Goal: Task Accomplishment & Management: Use online tool/utility

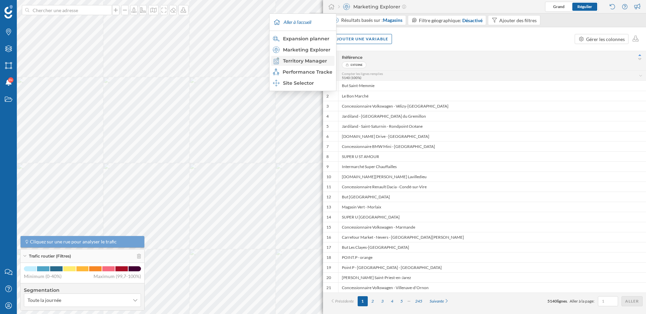
click at [313, 61] on div "Territory Manager" at bounding box center [302, 61] width 59 height 7
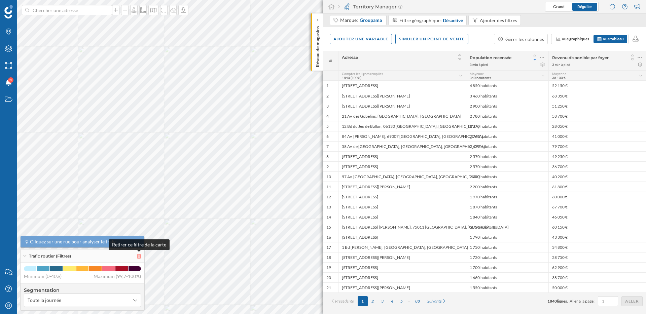
click at [141, 256] on icon at bounding box center [139, 256] width 4 height 5
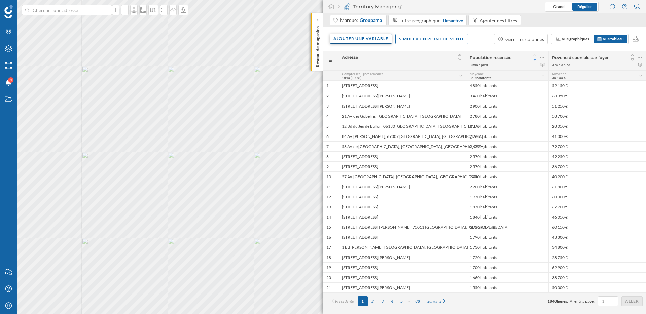
click at [378, 38] on div "Ajouter une variable" at bounding box center [361, 39] width 62 height 10
click at [369, 64] on div "Variable externe" at bounding box center [366, 66] width 67 height 7
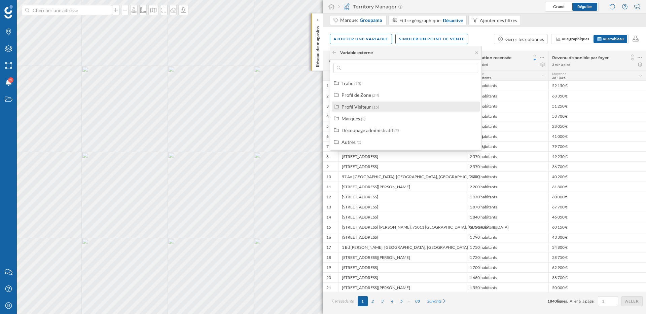
click at [367, 104] on div "Profil Visiteur" at bounding box center [356, 107] width 30 height 6
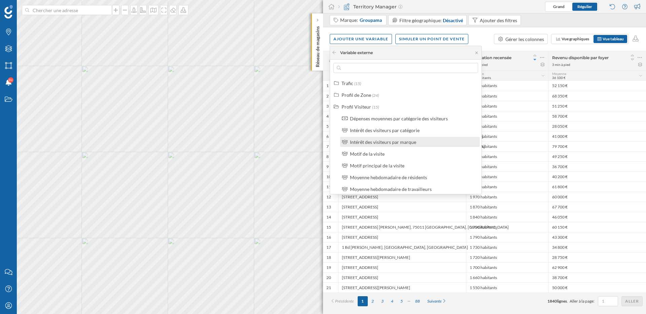
click at [376, 142] on div "Intérêt des visiteurs par marque" at bounding box center [383, 142] width 66 height 6
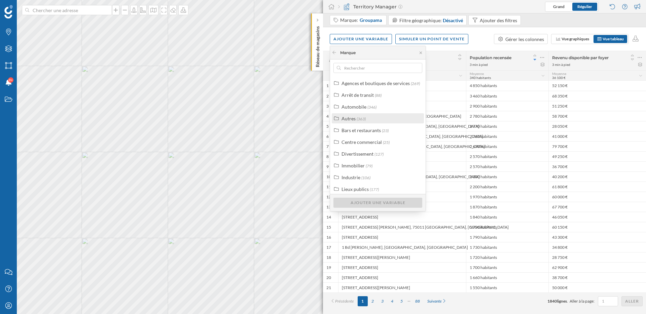
click at [371, 119] on div "Autres (363)" at bounding box center [380, 118] width 78 height 7
click at [363, 131] on div "Autres non catégorisés" at bounding box center [373, 130] width 48 height 6
click at [363, 140] on div "Autres points d'intérêt" at bounding box center [380, 142] width 47 height 6
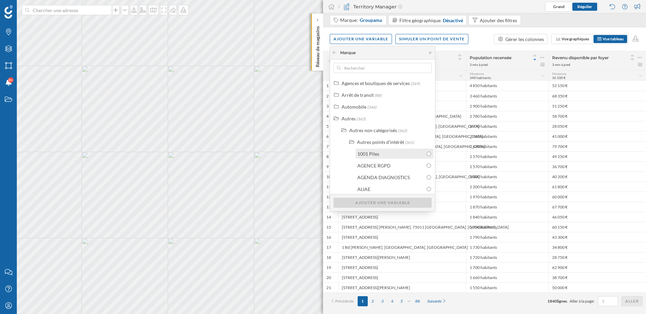
click at [366, 153] on div "1001 Piles" at bounding box center [368, 154] width 22 height 6
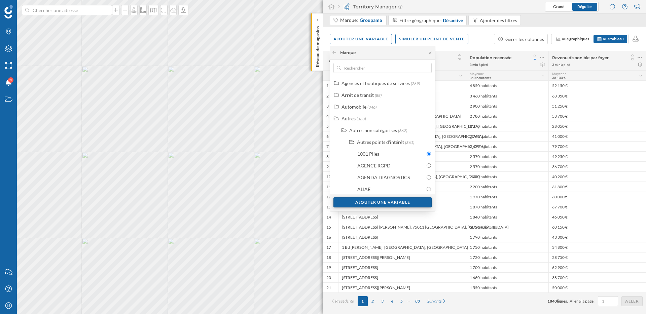
click at [390, 201] on div "Ajouter une variable" at bounding box center [382, 202] width 98 height 10
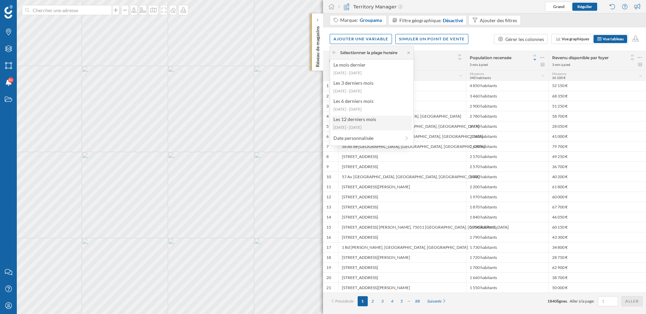
click at [381, 122] on div "Les 12 derniers mois" at bounding box center [371, 119] width 76 height 7
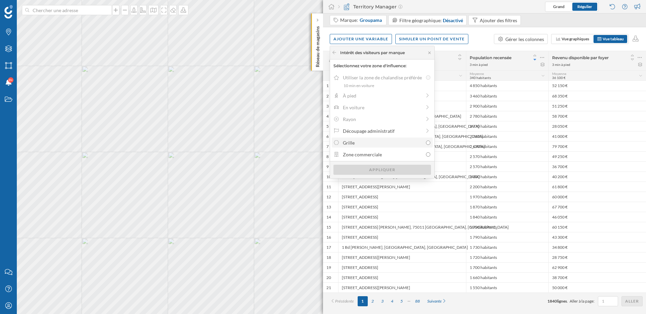
click at [412, 141] on div "Grille" at bounding box center [383, 142] width 80 height 7
click at [426, 141] on input "Grille" at bounding box center [428, 143] width 4 height 4
radio input "true"
click at [406, 171] on div "Appliquer" at bounding box center [382, 169] width 98 height 10
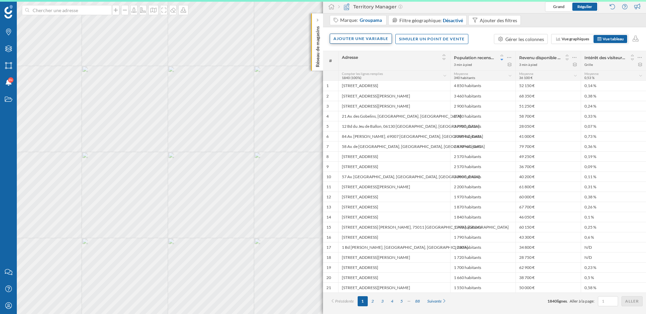
click at [364, 36] on div "Ajouter une variable" at bounding box center [361, 39] width 62 height 10
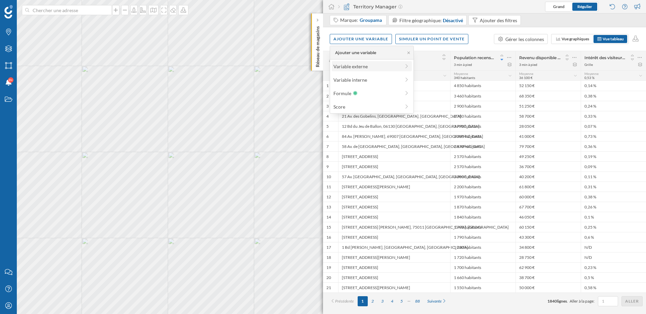
click at [356, 66] on div "Variable externe" at bounding box center [366, 66] width 67 height 7
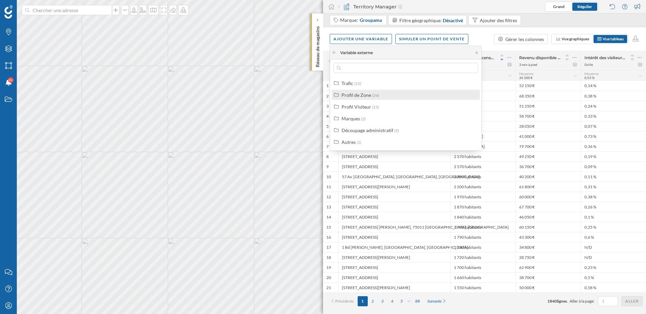
click at [368, 98] on label "Profil de Zone (24)" at bounding box center [359, 94] width 37 height 7
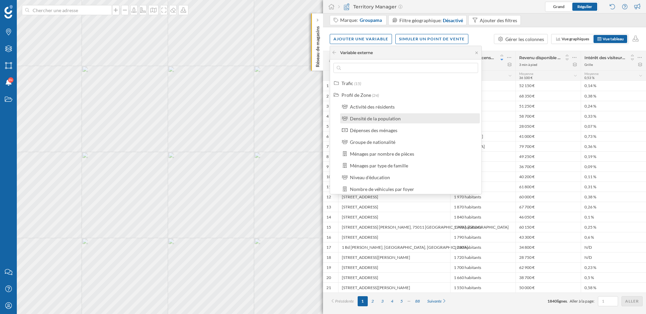
click at [370, 116] on div "Densité de la population" at bounding box center [375, 119] width 51 height 6
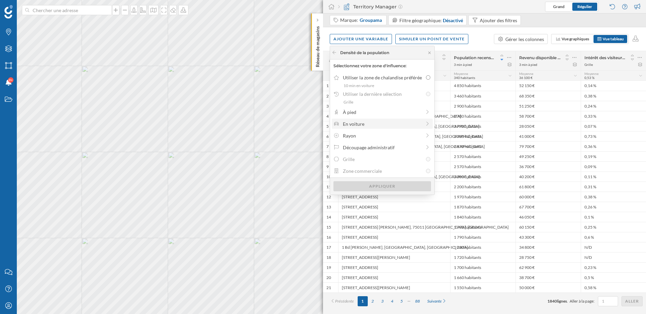
click at [370, 124] on div "En voiture" at bounding box center [382, 123] width 78 height 7
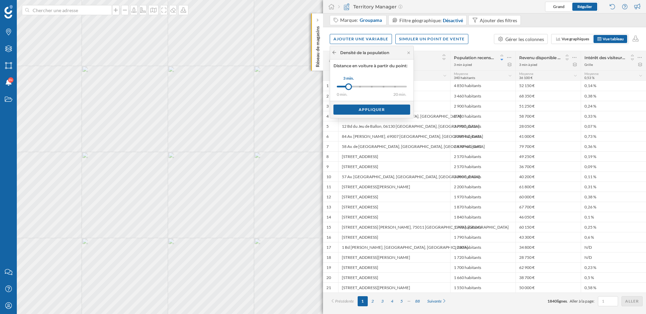
click at [333, 51] on icon at bounding box center [334, 52] width 5 height 4
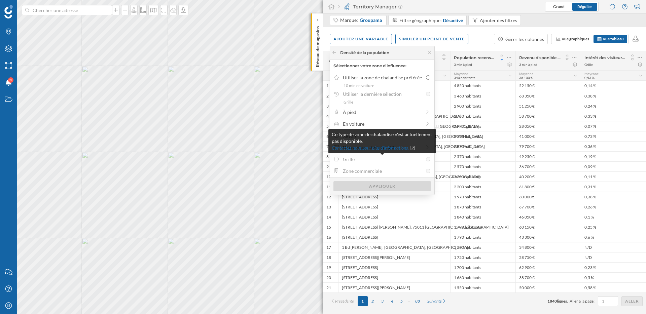
click at [364, 161] on div "Grille" at bounding box center [383, 159] width 80 height 7
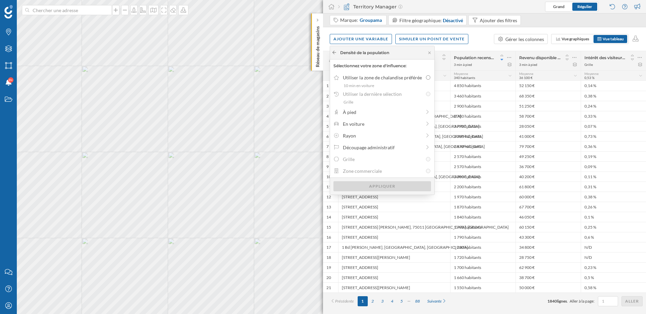
click at [335, 50] on icon at bounding box center [334, 52] width 5 height 4
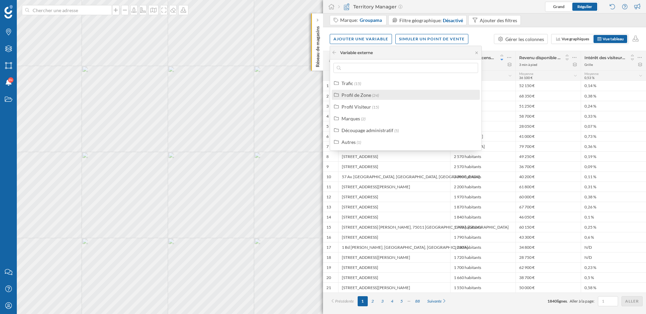
click at [354, 94] on div "Profil de Zone" at bounding box center [356, 95] width 30 height 6
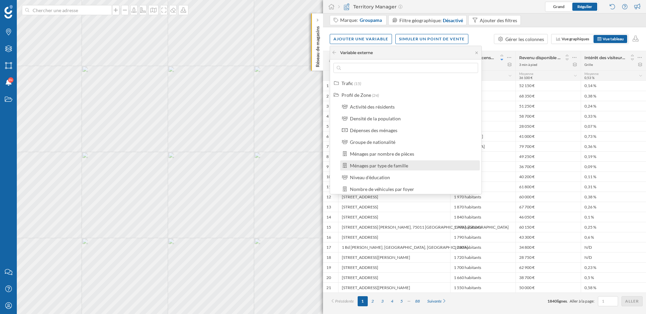
click at [369, 166] on div "Ménages par type de famille" at bounding box center [379, 166] width 58 height 6
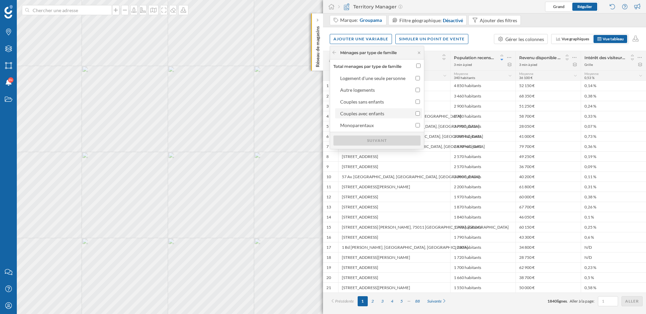
click at [360, 113] on div "Couples avec enfants" at bounding box center [362, 114] width 44 height 6
click at [415, 113] on input "Couples avec enfants" at bounding box center [417, 113] width 4 height 4
checkbox input "true"
click at [367, 142] on div "Suivant" at bounding box center [376, 140] width 87 height 10
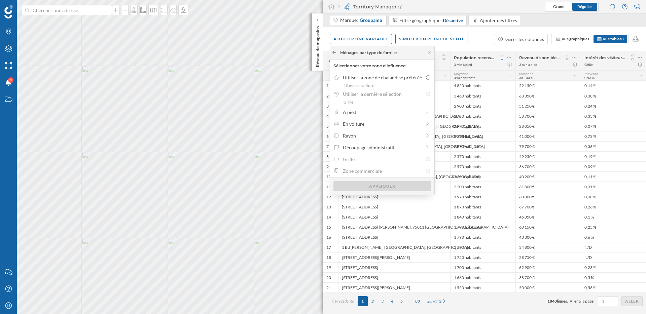
click at [334, 52] on icon at bounding box center [334, 52] width 5 height 4
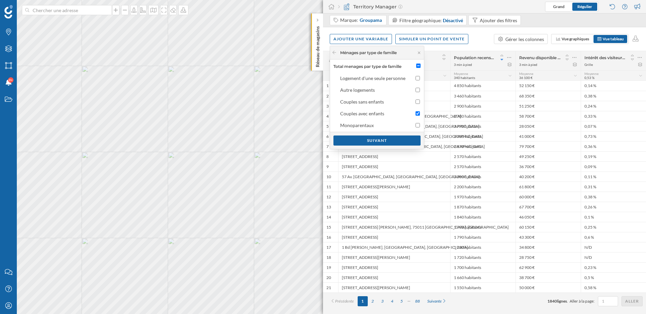
click at [336, 56] on div "Ménages par type de famille" at bounding box center [377, 52] width 94 height 13
click at [336, 50] on icon at bounding box center [334, 52] width 5 height 4
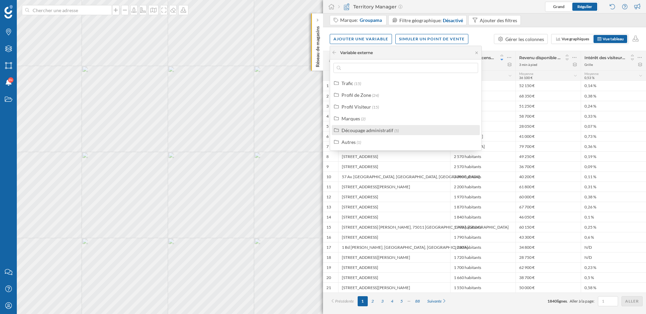
click at [362, 130] on div "Découpage administratif" at bounding box center [367, 130] width 52 height 6
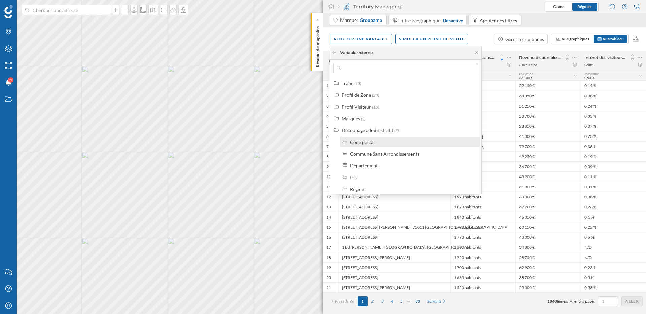
click at [363, 143] on div "Code postal" at bounding box center [362, 142] width 25 height 6
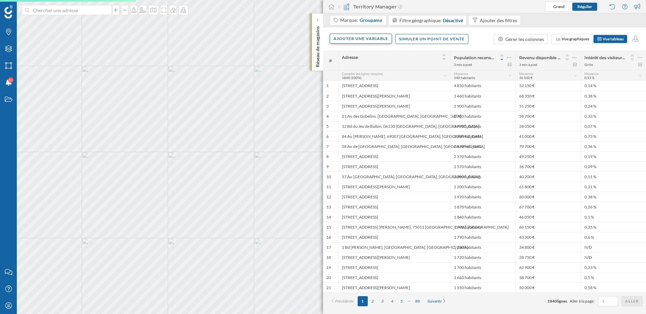
click at [346, 37] on div "Ajouter une variable" at bounding box center [361, 39] width 62 height 10
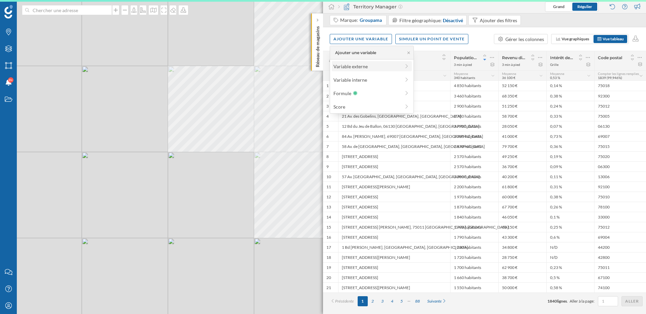
click at [349, 69] on div "Variable externe" at bounding box center [366, 66] width 67 height 7
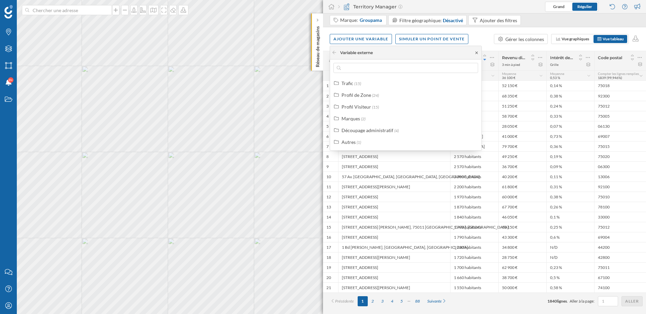
click at [478, 52] on icon at bounding box center [476, 53] width 5 height 4
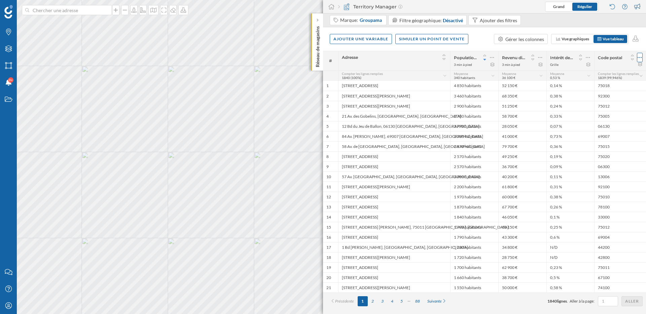
click at [640, 55] on icon at bounding box center [639, 57] width 4 height 7
click at [607, 84] on div "Retirer la colonne" at bounding box center [608, 84] width 59 height 7
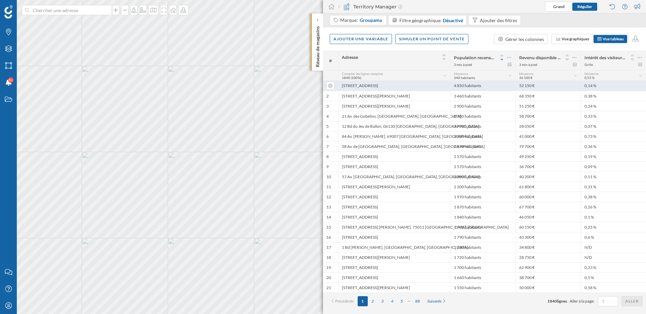
click at [592, 85] on div "0,14 %" at bounding box center [612, 86] width 65 height 10
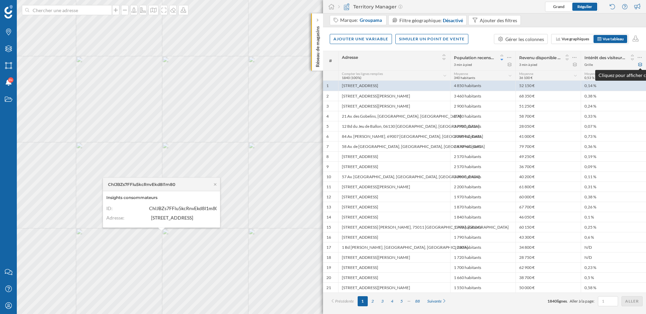
click at [641, 63] on icon at bounding box center [639, 65] width 5 height 4
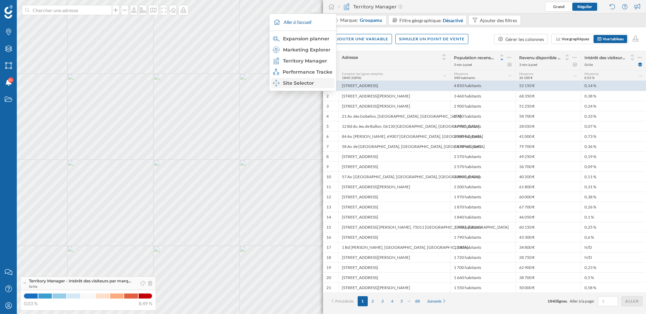
click at [300, 82] on div "Site Selector" at bounding box center [302, 83] width 59 height 7
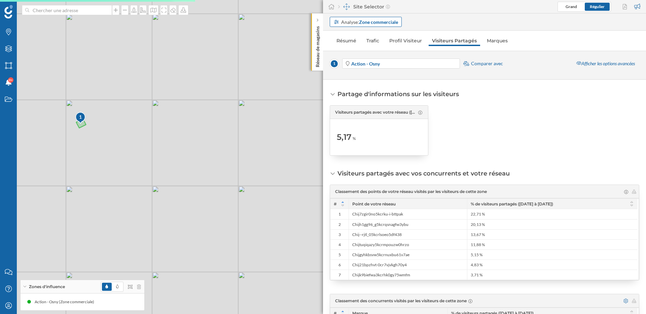
click at [357, 23] on div "Analyse: Zone commerciale" at bounding box center [369, 21] width 57 height 7
click at [356, 37] on div "Adresse" at bounding box center [365, 35] width 64 height 7
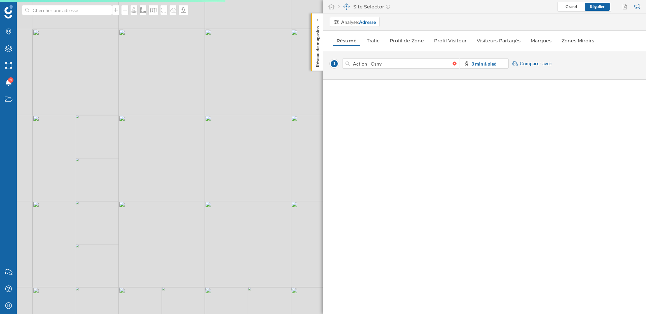
drag, startPoint x: 175, startPoint y: 269, endPoint x: 192, endPoint y: 170, distance: 99.7
click at [192, 173] on div "© Mapbox © OpenStreetMap Improve this map" at bounding box center [323, 157] width 646 height 314
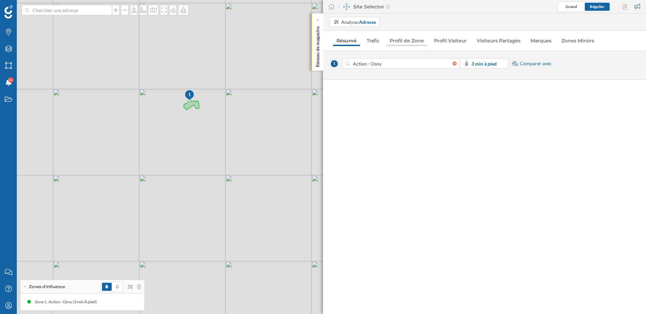
click at [403, 42] on link "Profil de Zone" at bounding box center [406, 40] width 41 height 11
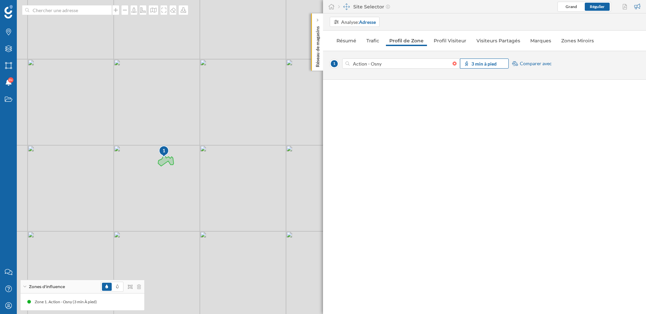
click at [483, 62] on strong "3 min à pied" at bounding box center [483, 64] width 25 height 6
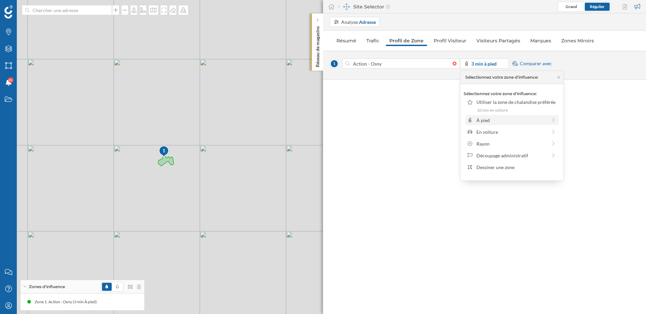
click at [482, 119] on div "À pied" at bounding box center [511, 120] width 71 height 7
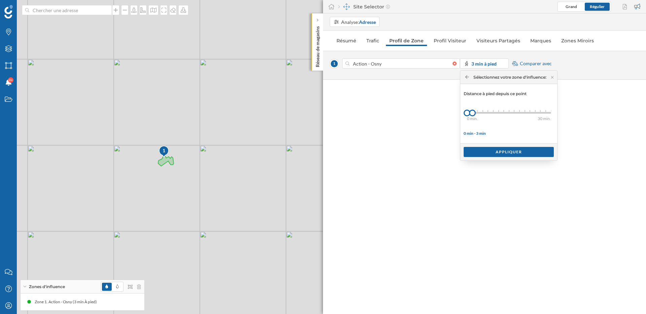
click at [397, 179] on div "Analyse: Adresse Résumé Trafic Profil de Zone Profil Visiteur Visiteurs Partagé…" at bounding box center [484, 163] width 323 height 301
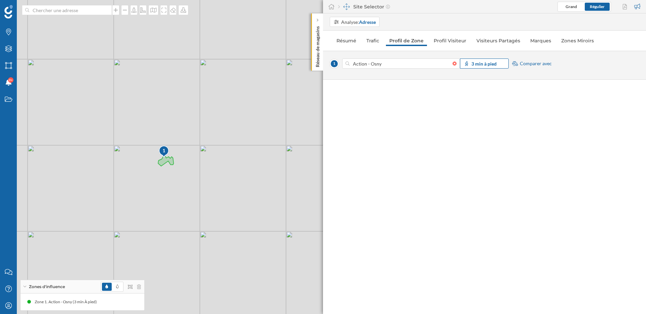
click at [494, 66] on strong "3 min à pied" at bounding box center [483, 64] width 25 height 6
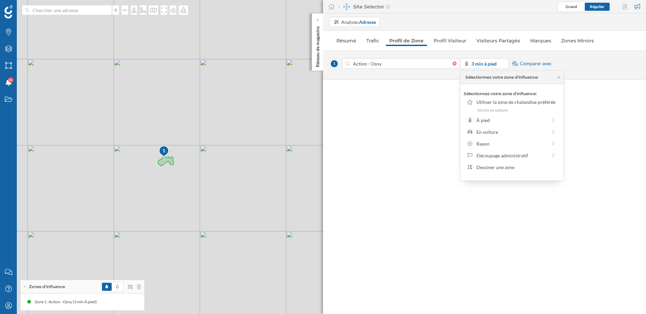
click at [421, 148] on div "Analyse: Adresse Résumé Trafic Profil de Zone Profil Visiteur Visiteurs Partagé…" at bounding box center [484, 163] width 323 height 301
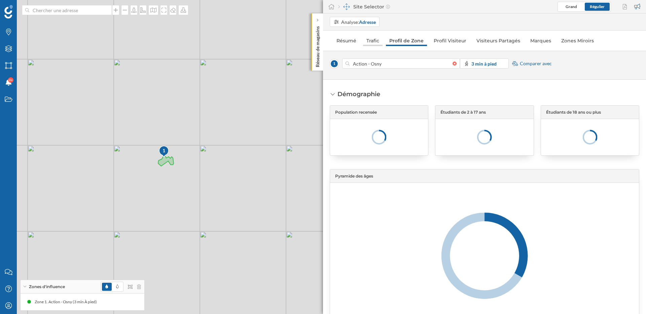
click at [371, 40] on link "Trafic" at bounding box center [373, 40] width 20 height 11
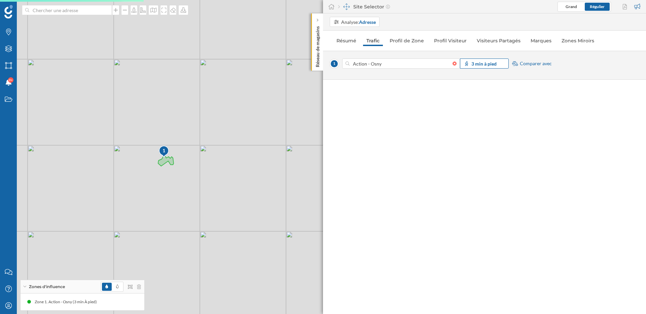
click at [487, 66] on strong "3 min à pied" at bounding box center [483, 64] width 25 height 6
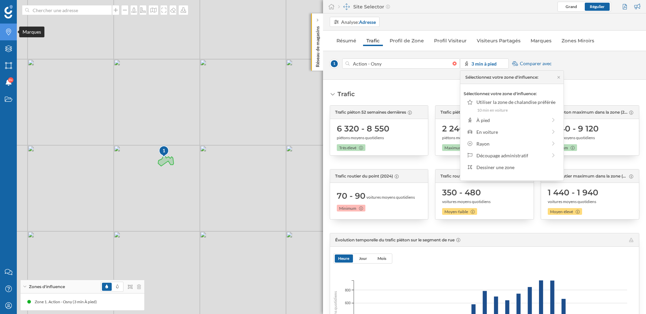
click at [6, 35] on div "Marques" at bounding box center [8, 32] width 17 height 17
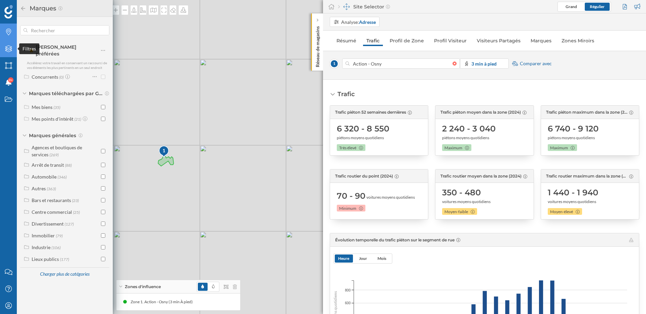
click at [7, 49] on icon "Filtres" at bounding box center [8, 48] width 8 height 7
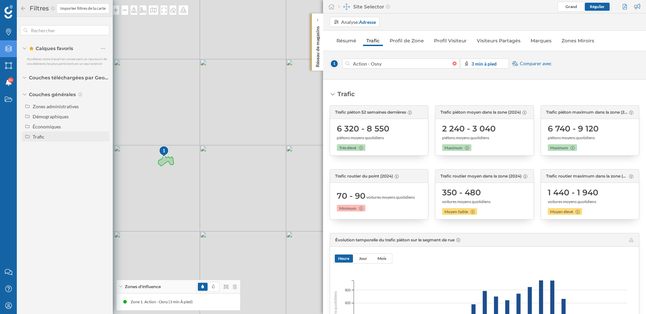
click at [37, 137] on div "Trafic" at bounding box center [39, 137] width 12 height 6
click at [47, 157] on div "Piéton" at bounding box center [42, 157] width 14 height 6
click at [103, 157] on input "Piéton" at bounding box center [105, 157] width 4 height 4
radio input "true"
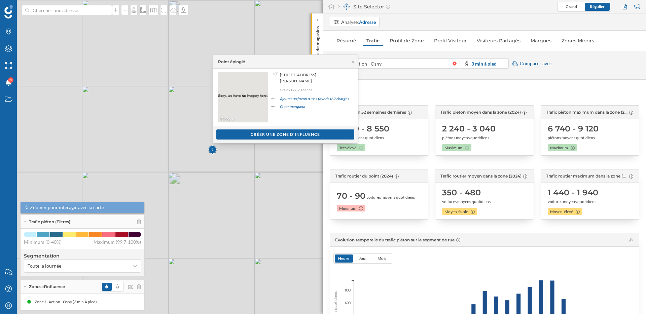
drag, startPoint x: 284, startPoint y: 223, endPoint x: 264, endPoint y: 170, distance: 56.6
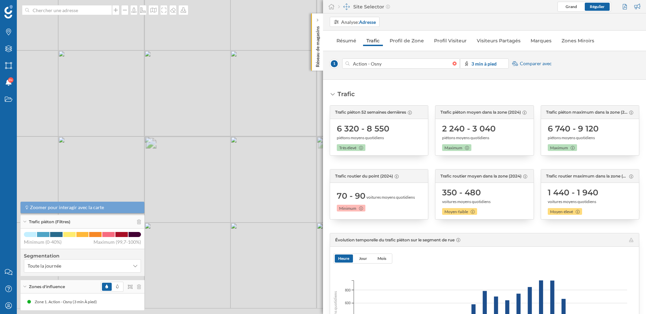
drag, startPoint x: 259, startPoint y: 203, endPoint x: 227, endPoint y: 161, distance: 52.9
click at [227, 161] on div "1 © Mapbox © OpenStreetMap Improve this map" at bounding box center [323, 157] width 646 height 314
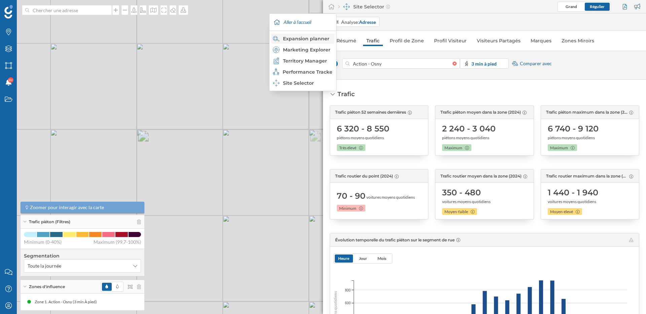
click at [311, 37] on div "Expansion planner" at bounding box center [302, 38] width 59 height 7
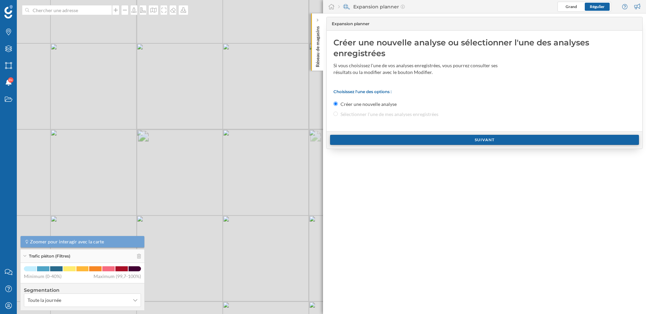
click at [387, 138] on div "Suivant" at bounding box center [484, 140] width 309 height 10
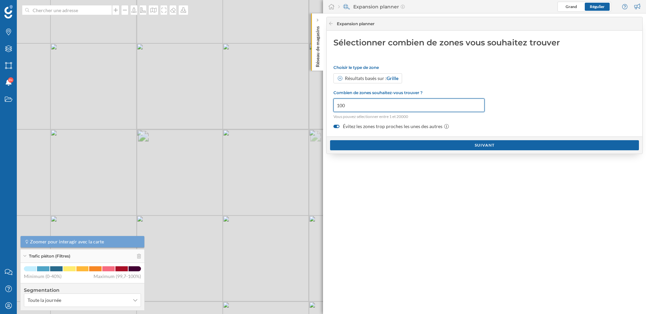
drag, startPoint x: 358, startPoint y: 105, endPoint x: 326, endPoint y: 105, distance: 31.6
click at [327, 105] on div "Sélectionner combien de zones vous souhaitez trouver Choisir le type de zone Ré…" at bounding box center [484, 84] width 315 height 106
type input "1"
type input "4"
type input "5"
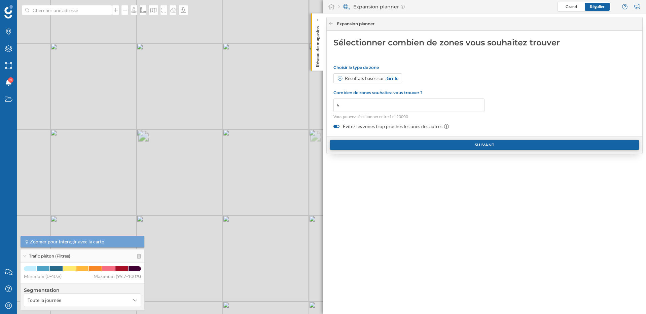
click at [377, 146] on div "Suivant" at bounding box center [484, 145] width 309 height 10
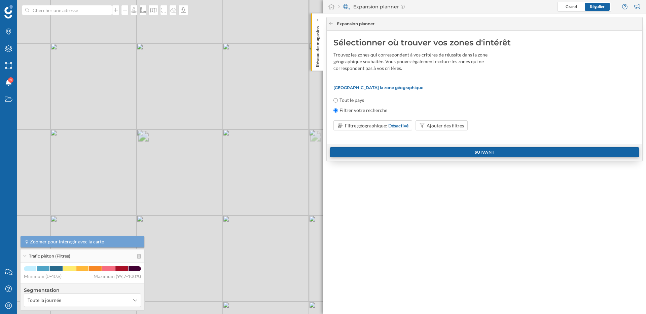
click at [383, 153] on div "Suivant" at bounding box center [484, 152] width 309 height 10
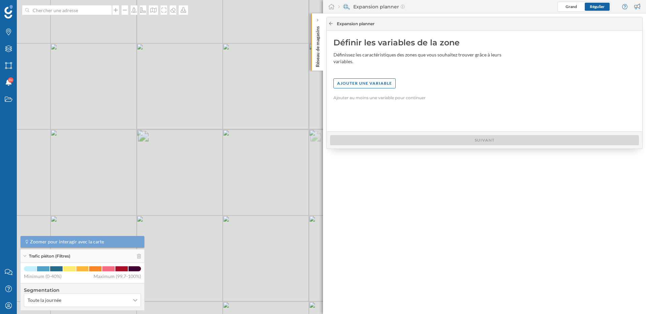
click at [331, 25] on icon at bounding box center [330, 24] width 5 height 4
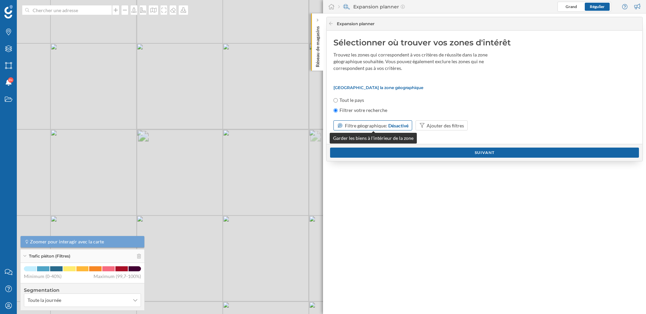
click at [369, 123] on span "Filtre géographique:" at bounding box center [366, 126] width 42 height 6
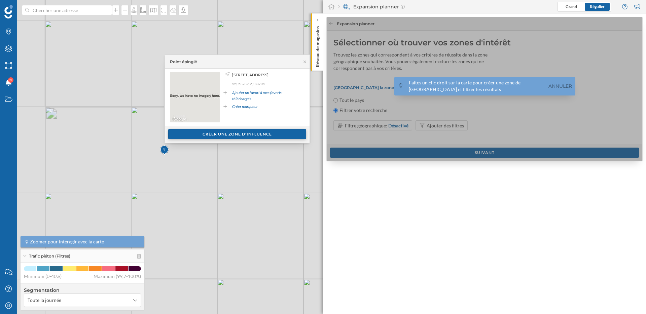
click at [234, 129] on div "Créer une zone d'influence" at bounding box center [237, 134] width 76 height 10
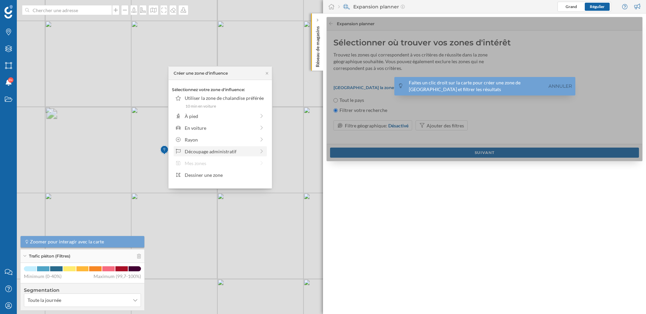
click at [229, 155] on div "Découpage administratif" at bounding box center [220, 151] width 93 height 10
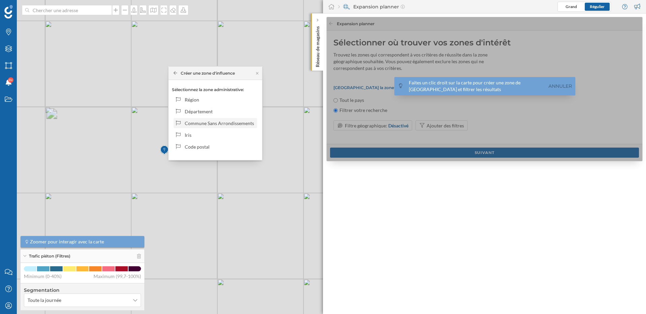
click at [224, 124] on div "Commune Sans Arrondissements" at bounding box center [220, 123] width 70 height 7
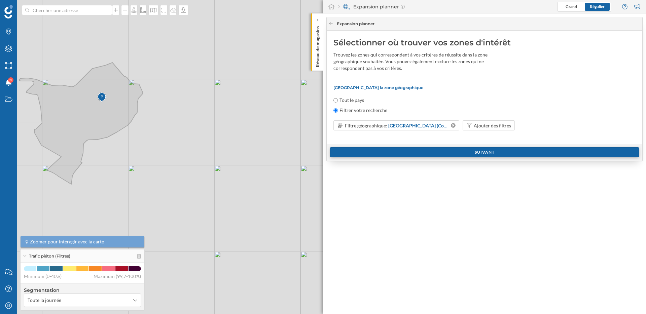
click at [393, 152] on div "Suivant" at bounding box center [484, 152] width 309 height 10
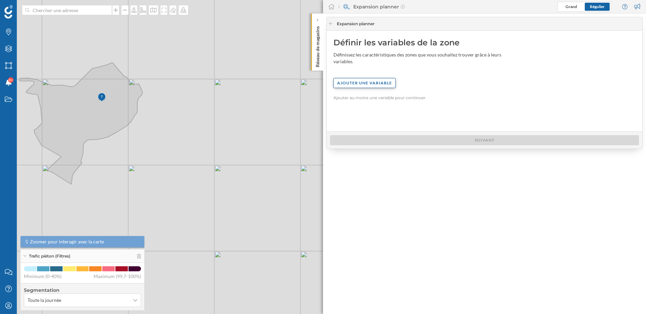
click at [361, 86] on div "Ajouter une variable" at bounding box center [364, 83] width 62 height 10
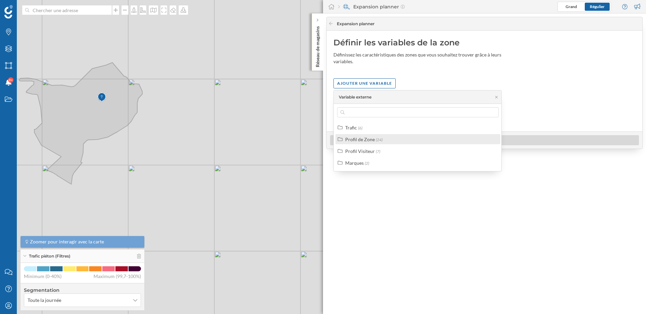
click at [361, 139] on div "Profil de Zone" at bounding box center [360, 140] width 30 height 6
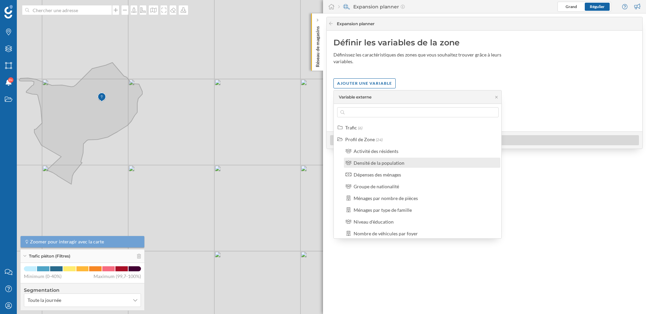
click at [369, 161] on div "Densité de la population" at bounding box center [378, 163] width 51 height 6
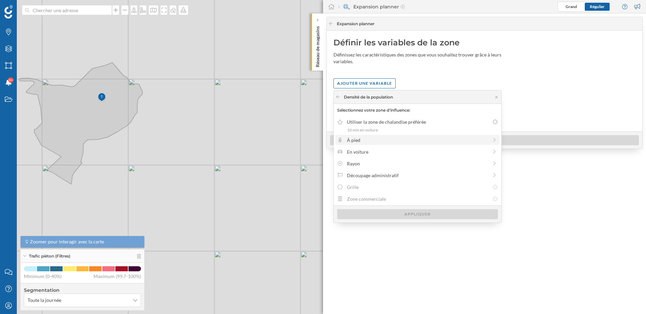
click at [362, 141] on div "À pied" at bounding box center [417, 140] width 141 height 7
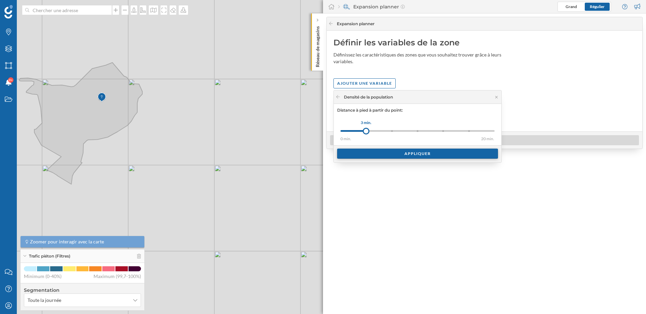
click at [379, 153] on div "Appliquer" at bounding box center [417, 154] width 161 height 10
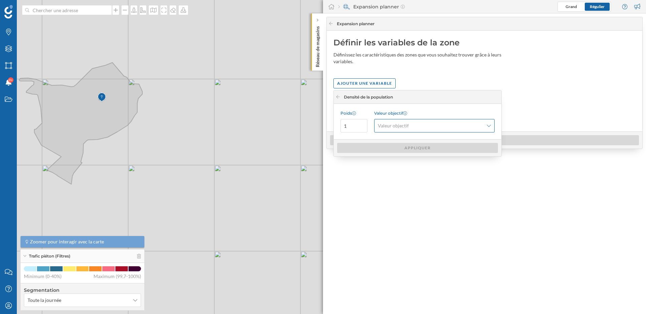
click at [405, 131] on div "Valeur objectif" at bounding box center [434, 125] width 120 height 13
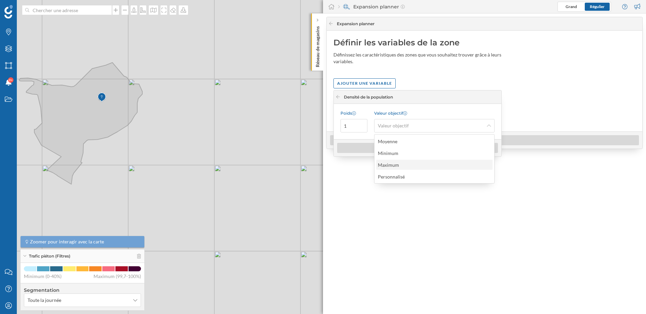
click at [403, 165] on div "Maximum" at bounding box center [434, 164] width 112 height 7
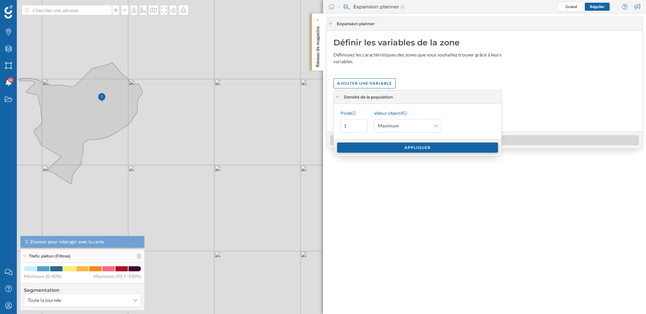
click at [405, 150] on div "Appliquer" at bounding box center [417, 148] width 161 height 10
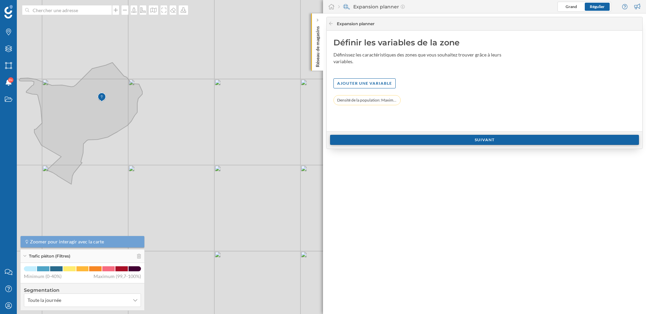
click at [405, 139] on div "Suivant" at bounding box center [484, 140] width 309 height 10
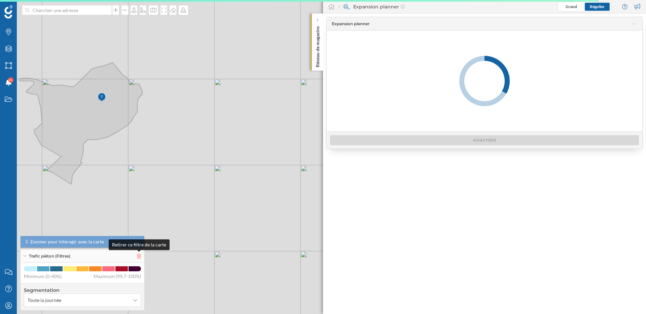
click at [141, 257] on icon at bounding box center [139, 256] width 4 height 5
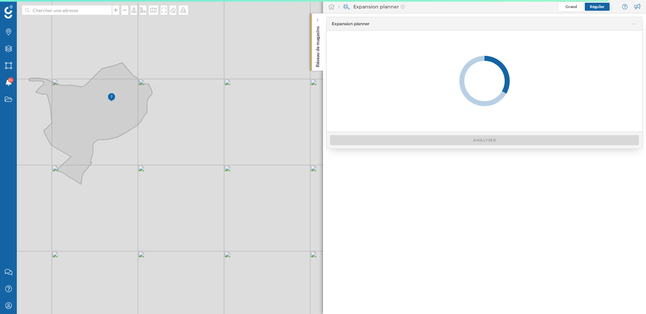
drag, startPoint x: 121, startPoint y: 197, endPoint x: 182, endPoint y: 201, distance: 61.0
click at [181, 201] on div "© Mapbox © OpenStreetMap Improve this map" at bounding box center [323, 157] width 646 height 314
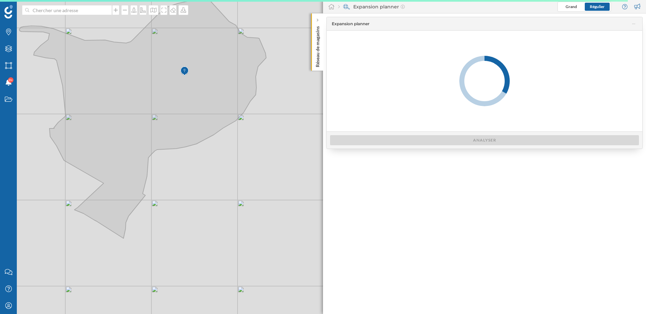
drag, startPoint x: 204, startPoint y: 182, endPoint x: 211, endPoint y: 235, distance: 54.3
click at [211, 235] on div "© Mapbox © OpenStreetMap Improve this map" at bounding box center [323, 157] width 646 height 314
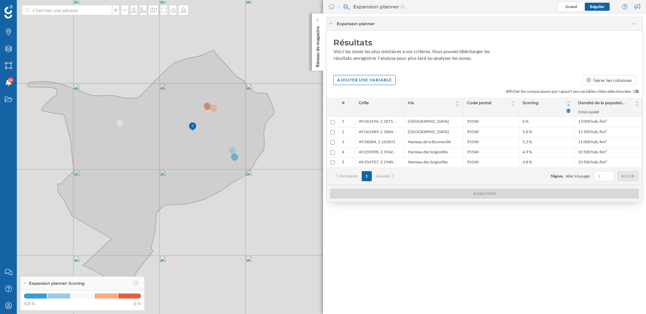
click at [216, 120] on icon at bounding box center [150, 172] width 247 height 244
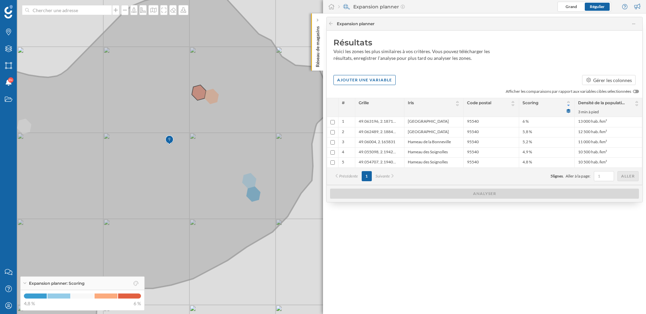
click at [199, 94] on icon at bounding box center [133, 163] width 398 height 367
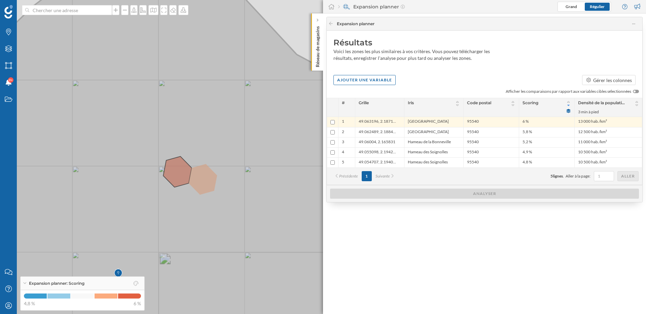
drag, startPoint x: 175, startPoint y: 224, endPoint x: 175, endPoint y: 173, distance: 50.8
click at [175, 173] on icon at bounding box center [189, 156] width 510 height 380
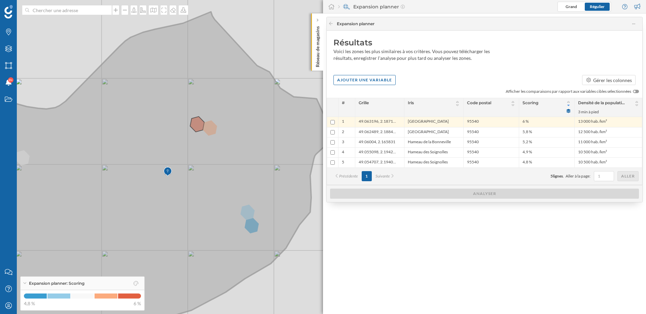
drag, startPoint x: 179, startPoint y: 202, endPoint x: 199, endPoint y: 179, distance: 31.0
click at [199, 179] on icon at bounding box center [143, 168] width 376 height 312
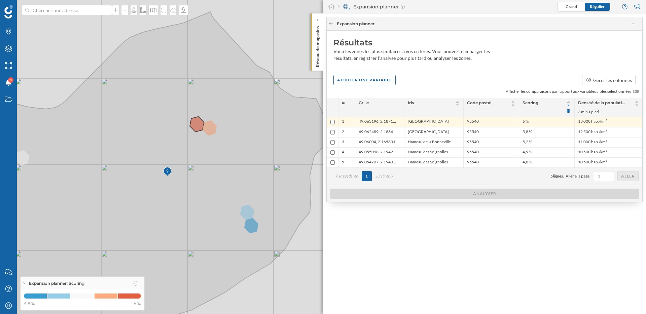
click at [355, 86] on div "Résultats Voici les zones les plus similaires à vos critères. Vous pouvez téléc…" at bounding box center [484, 108] width 315 height 154
click at [355, 81] on div "Ajouter une variable" at bounding box center [364, 80] width 62 height 10
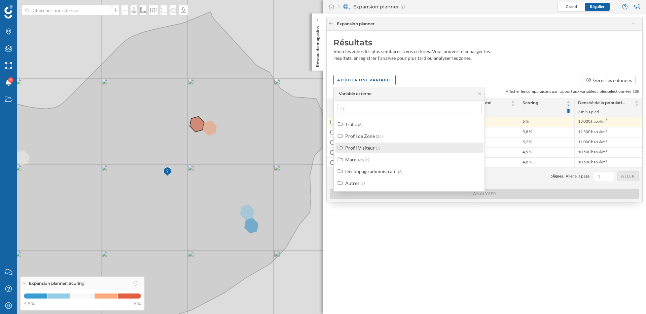
click at [360, 148] on div "Profil Visiteur" at bounding box center [360, 148] width 30 height 6
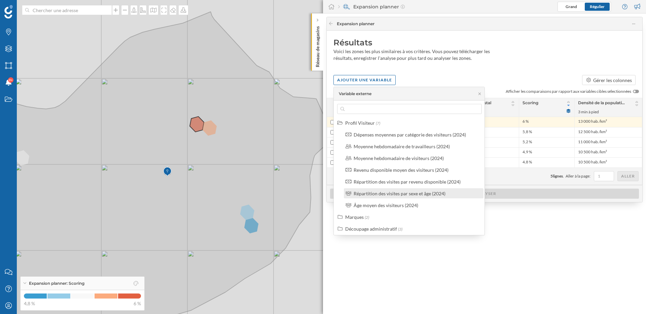
scroll to position [23, 0]
click at [439, 76] on div "Ajouter une variable Gérer les colonnes" at bounding box center [484, 80] width 315 height 10
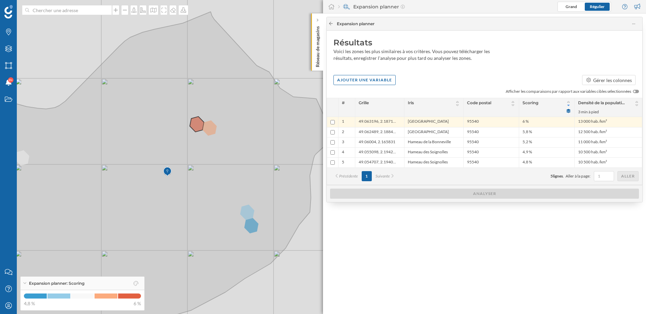
click at [331, 25] on icon at bounding box center [331, 23] width 4 height 3
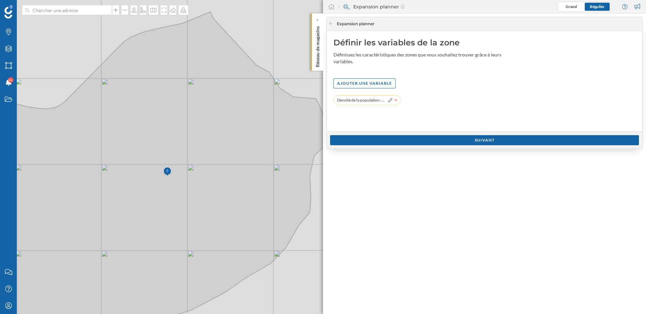
click at [396, 99] on icon at bounding box center [395, 100] width 3 height 4
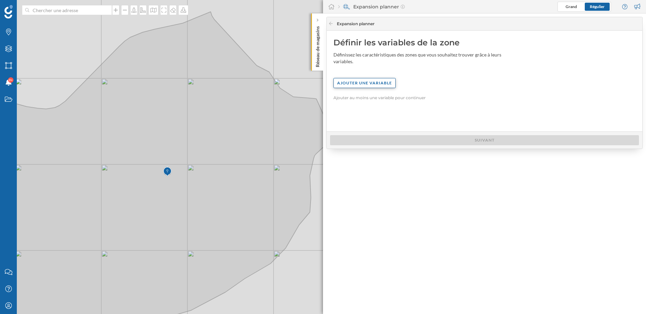
click at [376, 82] on div "Ajouter une variable" at bounding box center [364, 83] width 62 height 10
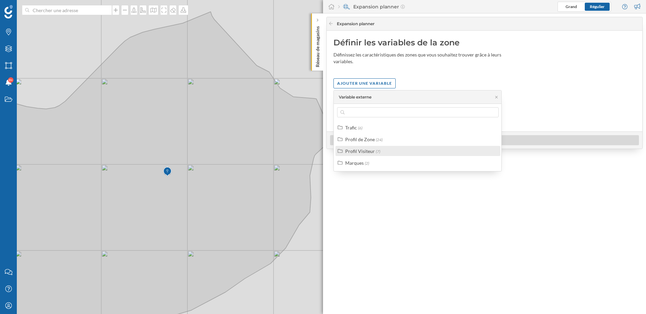
click at [367, 149] on div "Profil Visiteur" at bounding box center [360, 151] width 30 height 6
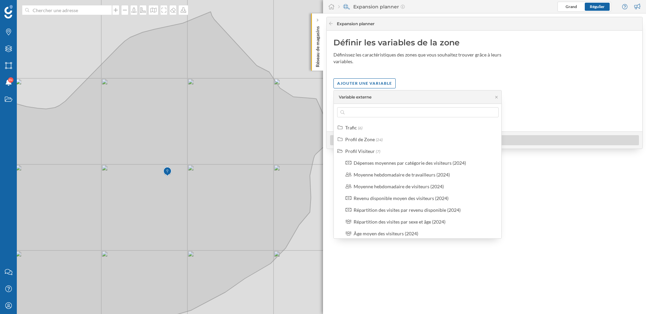
click at [367, 49] on div "Définir les variables de la zone Définissez les caractéristiques des zones que …" at bounding box center [484, 81] width 315 height 101
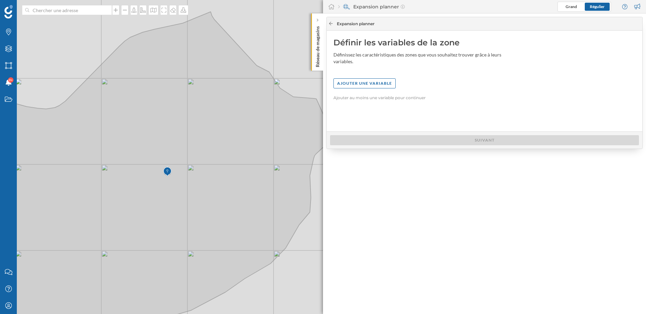
click at [332, 25] on icon at bounding box center [330, 24] width 5 height 4
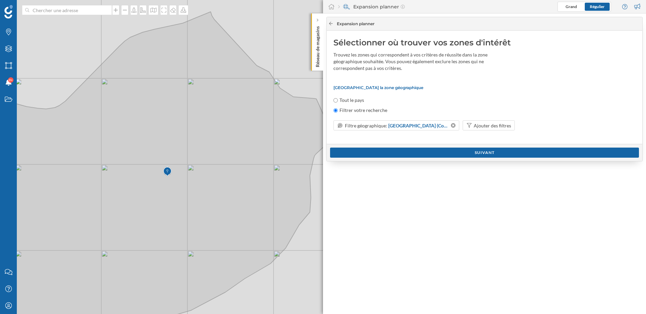
click at [331, 25] on icon at bounding box center [330, 24] width 5 height 4
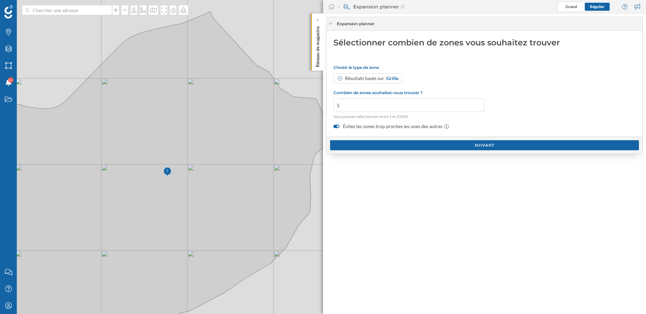
click at [337, 126] on div at bounding box center [338, 126] width 2 height 2
click at [0, 0] on input "Évitez les zones trop proches les unes des autres" at bounding box center [0, 0] width 0 height 0
click at [387, 150] on div "Suivant" at bounding box center [484, 145] width 309 height 10
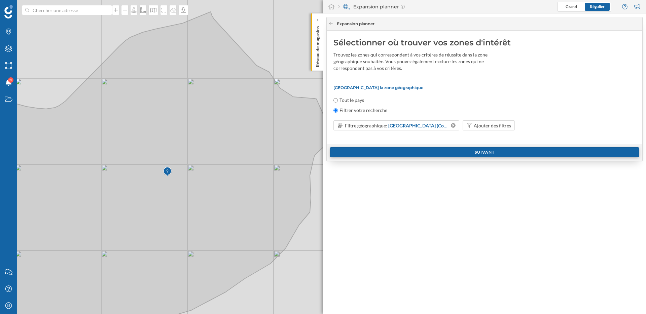
click at [387, 154] on div "Suivant" at bounding box center [484, 152] width 309 height 10
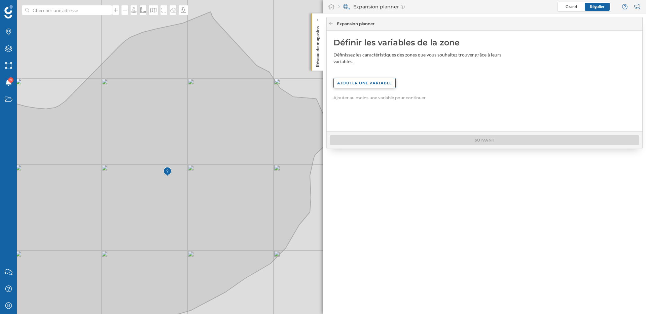
click at [376, 84] on div "Ajouter une variable" at bounding box center [364, 83] width 62 height 10
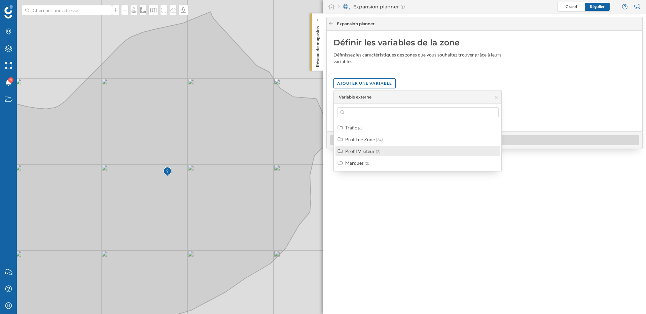
click at [376, 150] on span "(7)" at bounding box center [378, 151] width 4 height 5
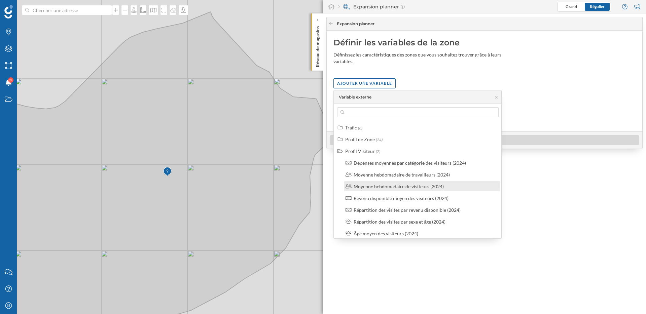
click at [380, 187] on div "Moyenne hebdomadaire de visiteurs (2024)" at bounding box center [398, 187] width 90 height 6
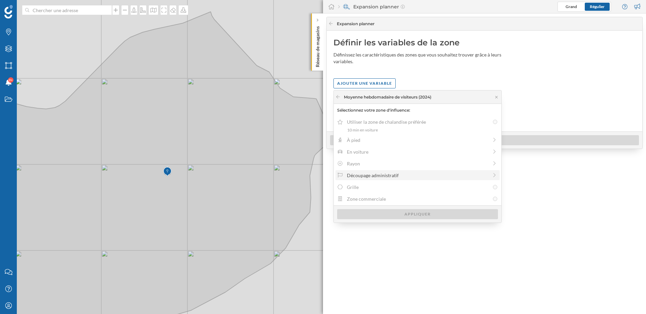
click at [365, 176] on div "Découpage administratif" at bounding box center [417, 175] width 141 height 7
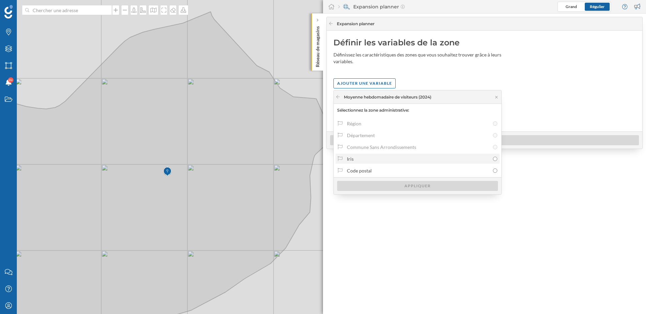
click at [366, 158] on div "Iris" at bounding box center [418, 158] width 143 height 7
click at [493, 158] on input "Iris" at bounding box center [495, 159] width 4 height 4
radio input "true"
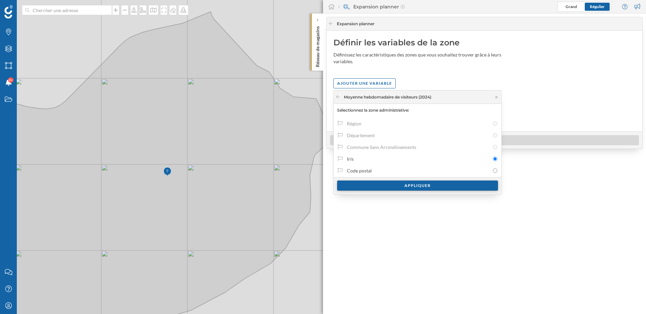
click at [383, 187] on div "Appliquer" at bounding box center [417, 186] width 161 height 10
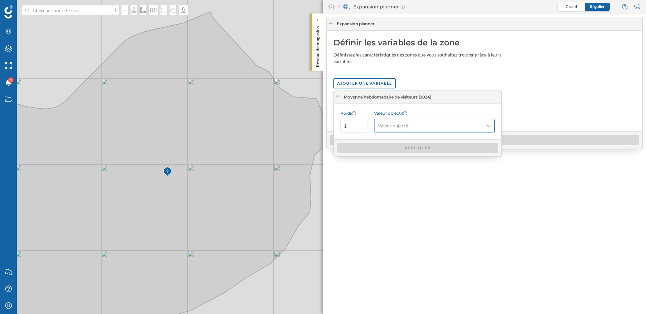
click at [413, 122] on div "Valeur objectif" at bounding box center [434, 125] width 120 height 13
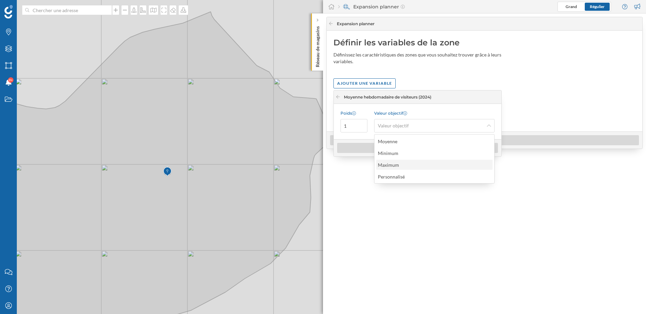
click at [401, 166] on div "Maximum" at bounding box center [390, 164] width 25 height 7
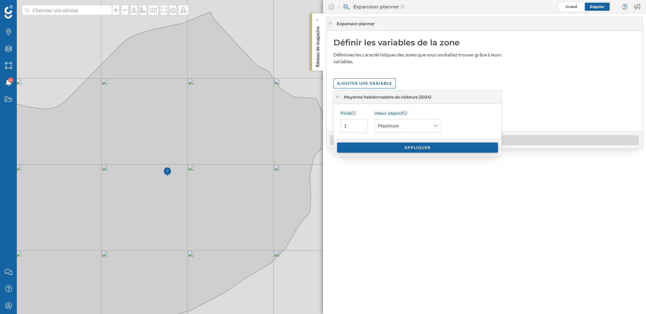
click at [400, 149] on div "Appliquer" at bounding box center [417, 148] width 161 height 10
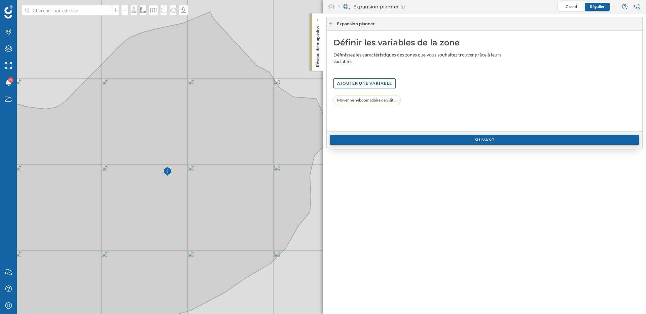
click at [401, 142] on div "Suivant" at bounding box center [484, 140] width 309 height 10
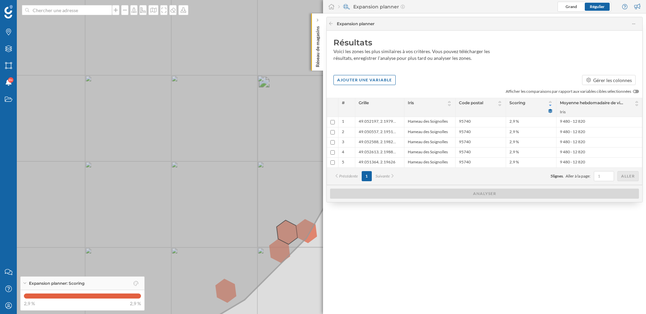
click at [292, 230] on icon at bounding box center [170, 157] width 472 height 380
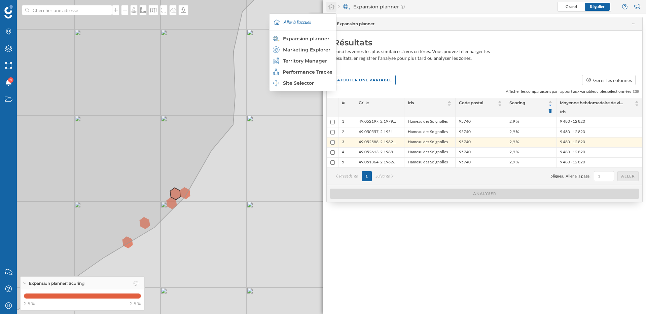
click at [331, 6] on icon at bounding box center [331, 7] width 7 height 6
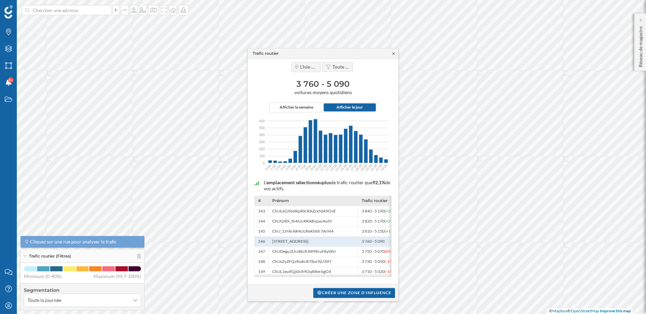
click at [395, 52] on icon at bounding box center [393, 53] width 5 height 4
